Goal: Task Accomplishment & Management: Use online tool/utility

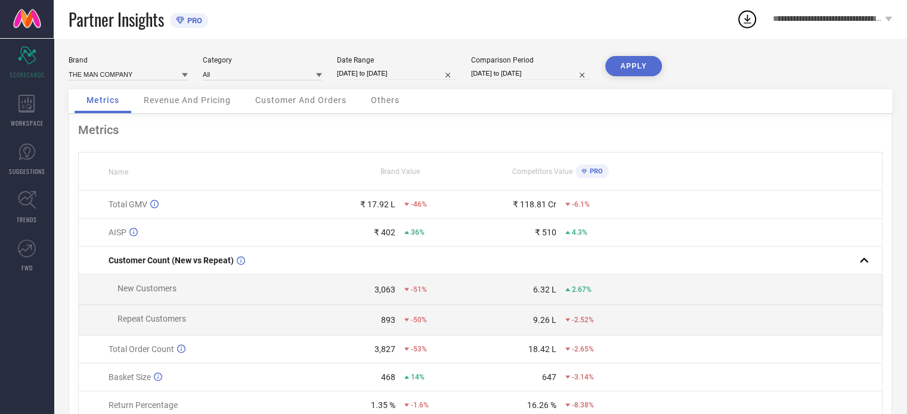
click at [205, 102] on span "Revenue And Pricing" at bounding box center [187, 100] width 87 height 10
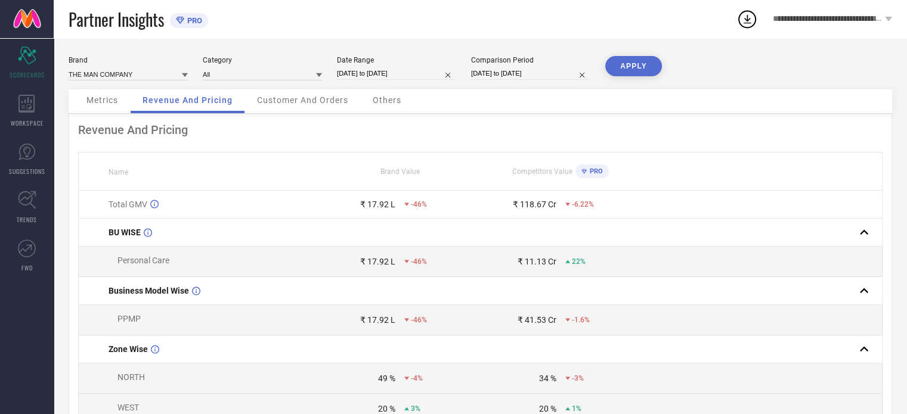
click at [183, 76] on icon at bounding box center [185, 75] width 6 height 6
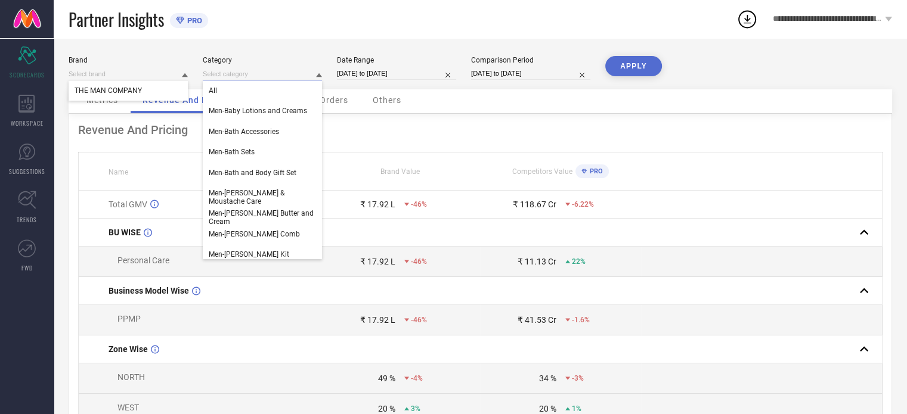
click at [227, 72] on input at bounding box center [262, 74] width 119 height 13
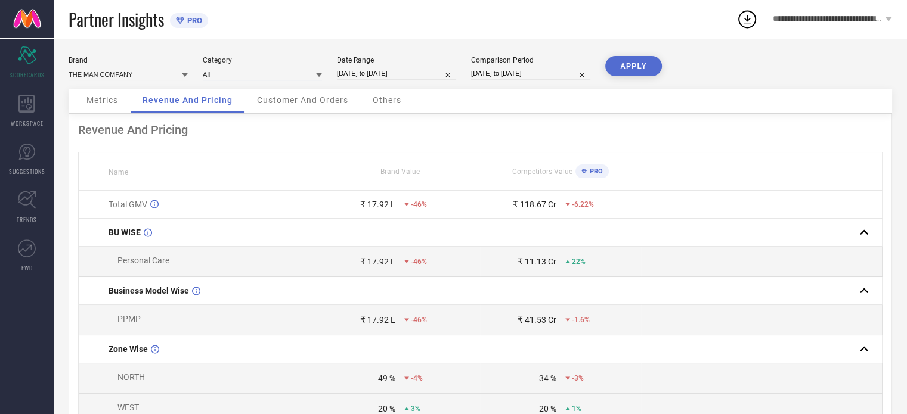
click at [227, 72] on input at bounding box center [262, 74] width 119 height 13
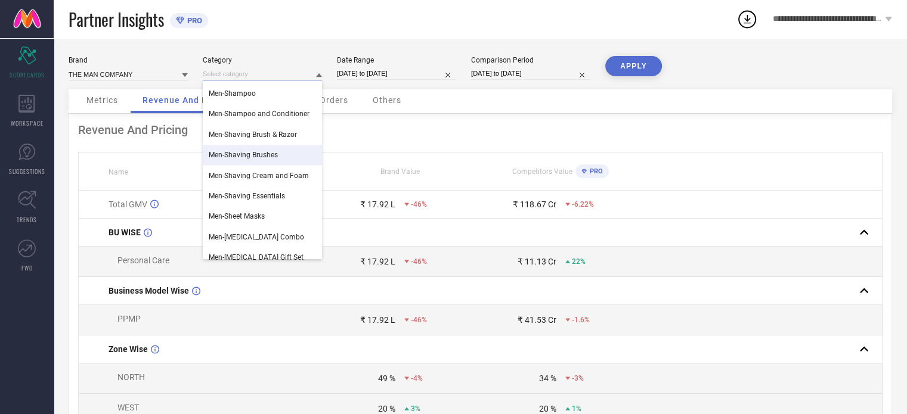
scroll to position [1769, 0]
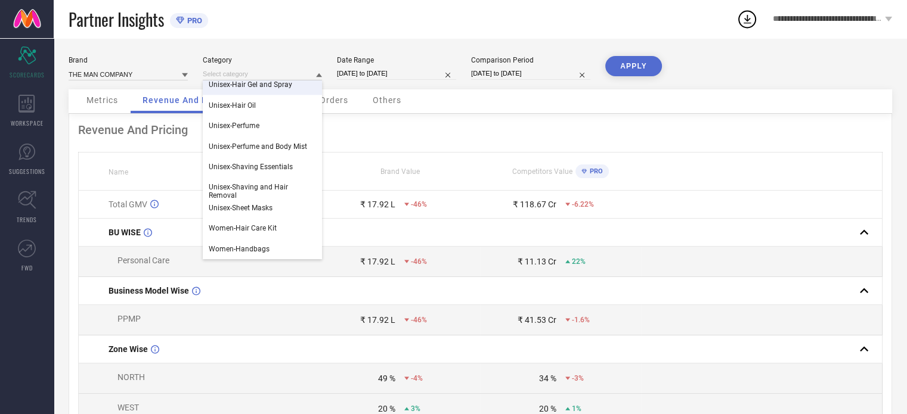
click at [301, 18] on div "Partner Insights PRO" at bounding box center [403, 19] width 668 height 38
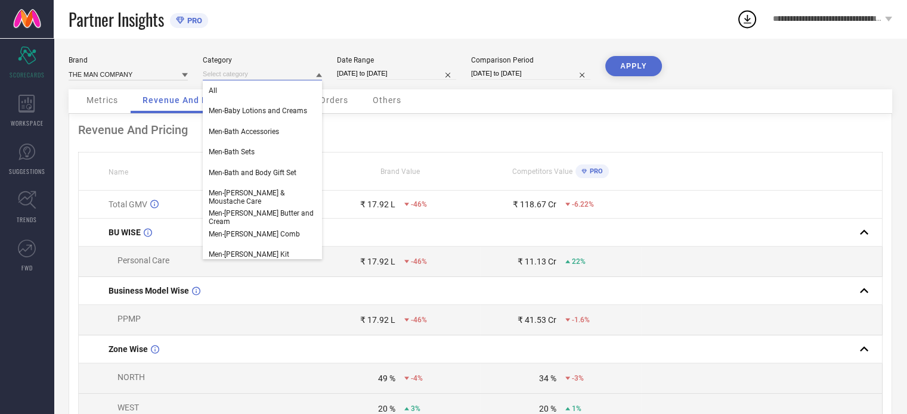
click at [308, 72] on input at bounding box center [262, 74] width 119 height 13
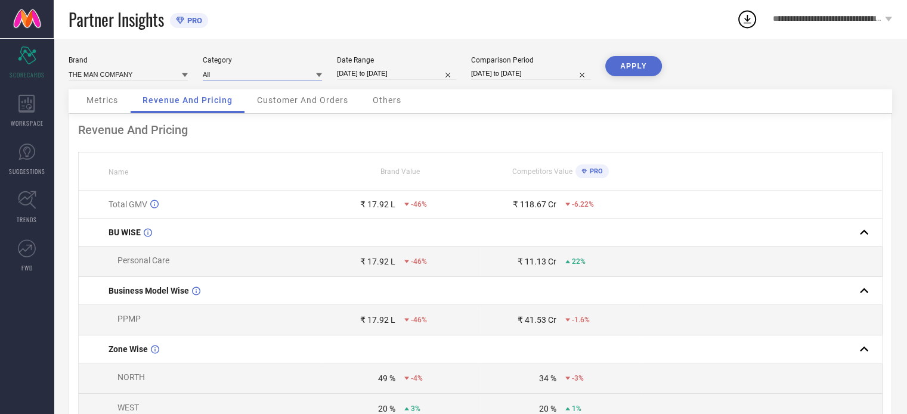
click at [308, 72] on input at bounding box center [262, 74] width 119 height 13
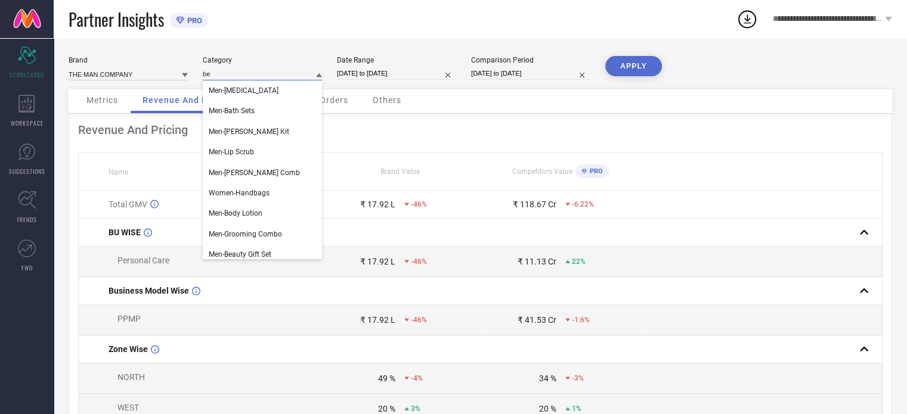
type input "b"
